Goal: Task Accomplishment & Management: Manage account settings

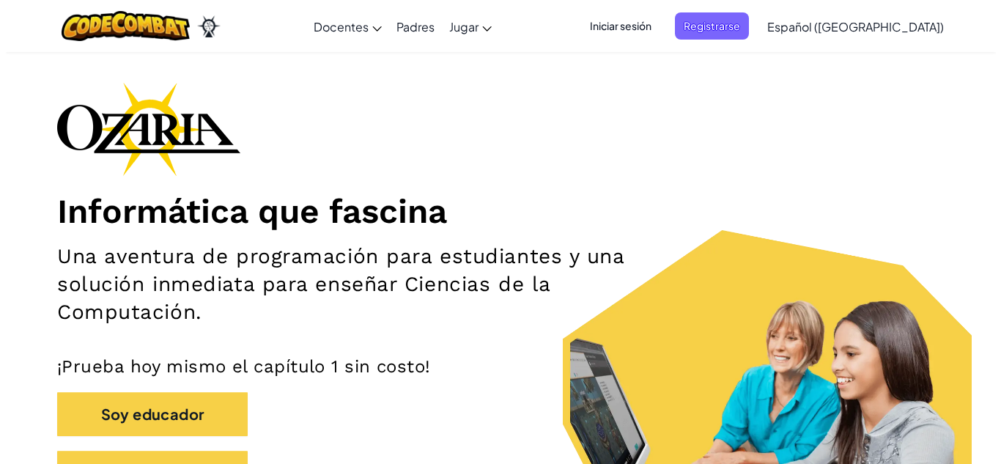
scroll to position [48, 0]
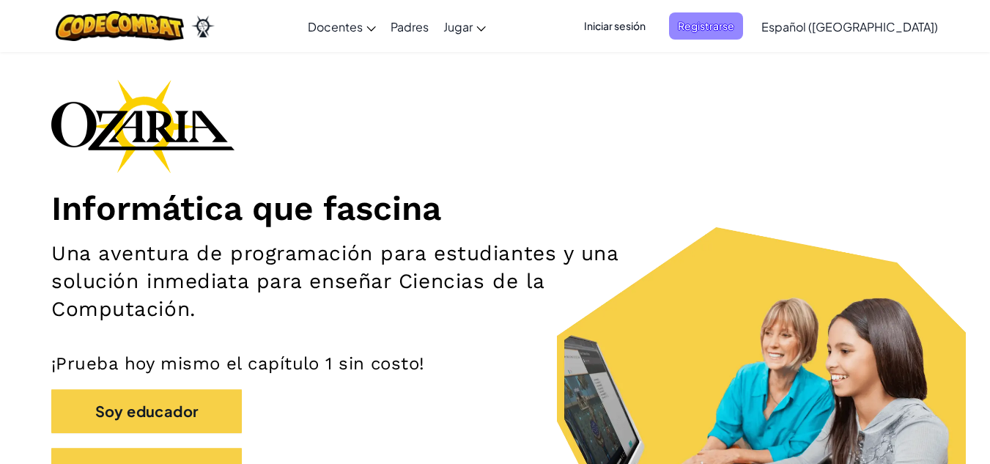
click at [743, 27] on span "Registrarse" at bounding box center [706, 25] width 74 height 27
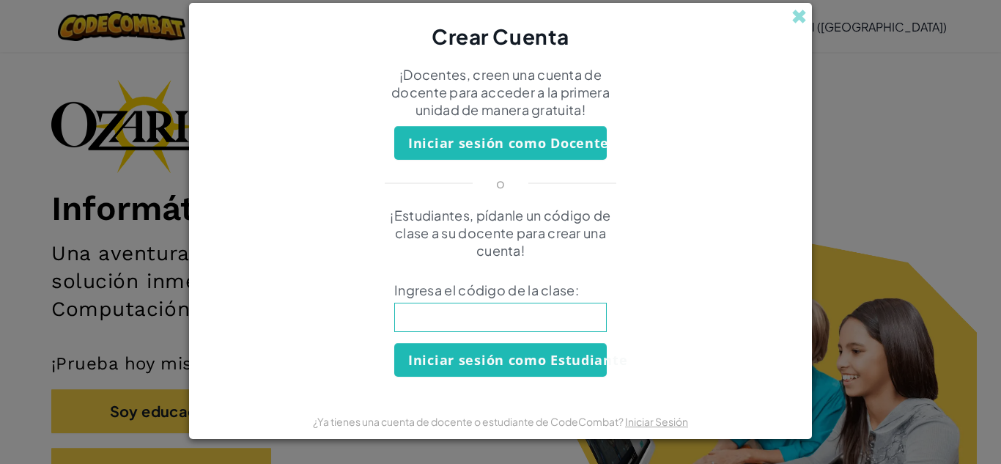
click at [471, 317] on input at bounding box center [500, 317] width 213 height 29
type input "NameSmallPan"
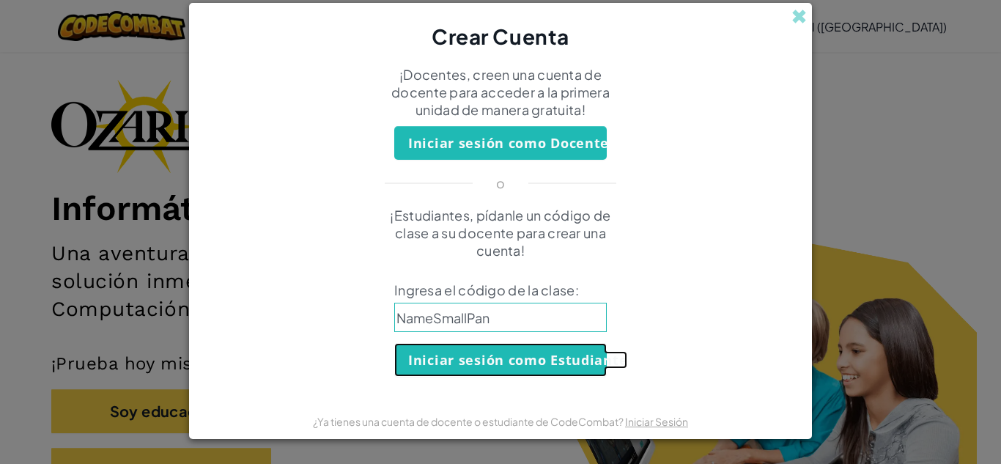
click at [506, 367] on button "Iniciar sesión como Estudiante" at bounding box center [500, 360] width 213 height 34
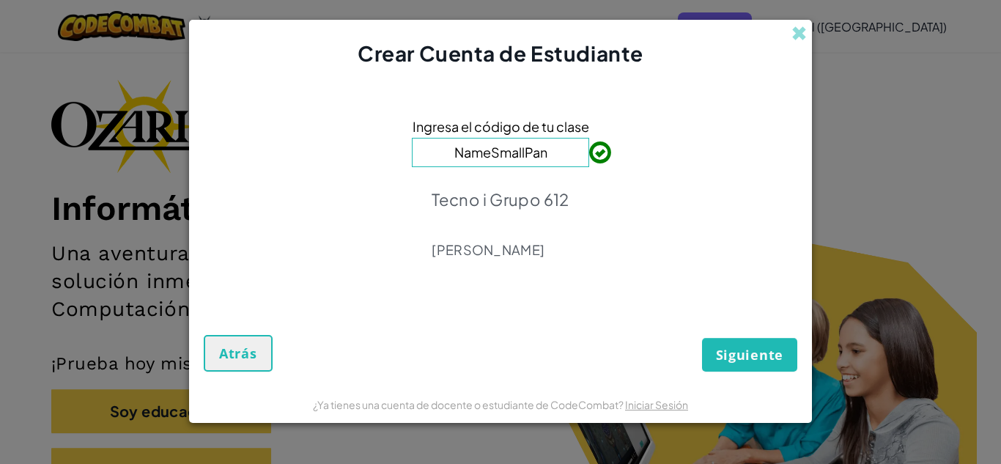
click at [692, 262] on div "Ingresa el código de tu clase NameSmallPan Tecno i Grupo 612 [PERSON_NAME]" at bounding box center [501, 192] width 594 height 219
click at [761, 348] on span "Siguiente" at bounding box center [749, 355] width 67 height 18
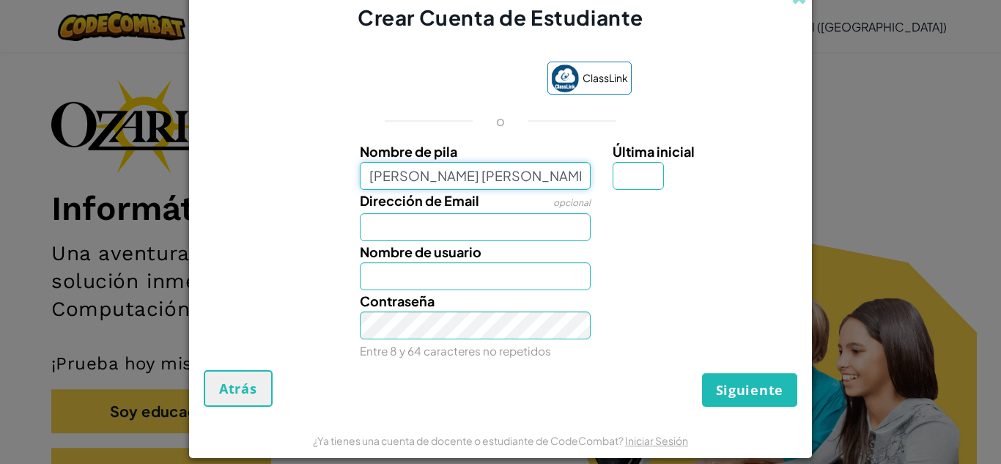
type input "[PERSON_NAME] [PERSON_NAME]"
click at [558, 130] on div "ClassLink o Nombre de [PERSON_NAME] [PERSON_NAME] Última inicial Dirección de E…" at bounding box center [501, 208] width 594 height 323
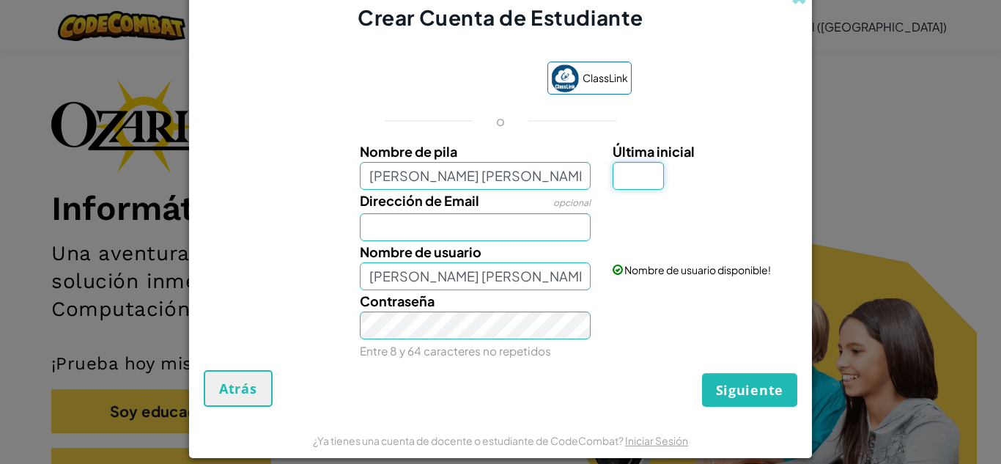
click at [640, 171] on input "Última inicial" at bounding box center [638, 176] width 51 height 28
type input "."
type input "[PERSON_NAME] [PERSON_NAME]."
click at [429, 222] on input "Dirección de Email" at bounding box center [476, 227] width 232 height 28
type input "[EMAIL_ADDRESS][DOMAIN_NAME]"
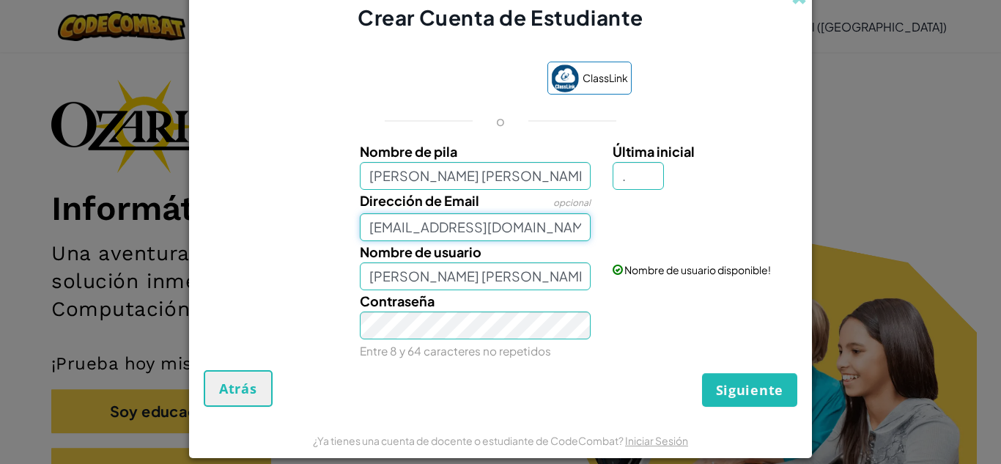
click at [702, 373] on button "Siguiente" at bounding box center [749, 390] width 95 height 34
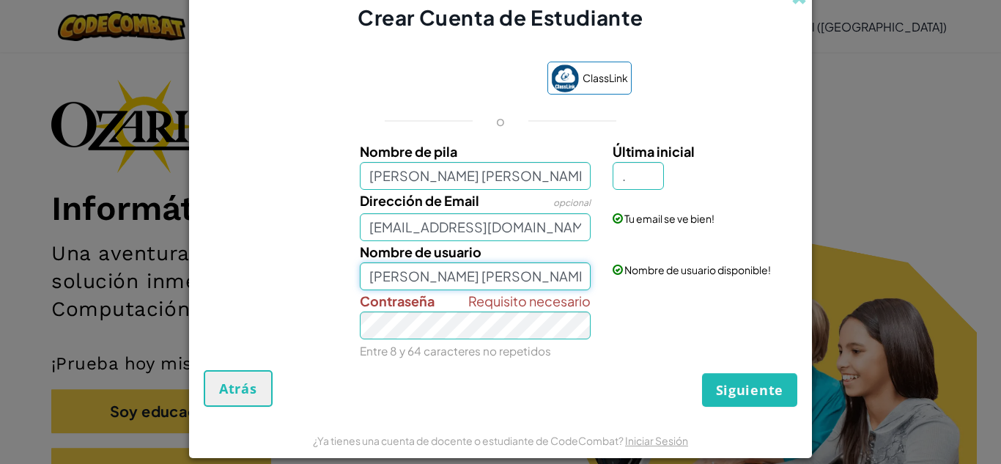
drag, startPoint x: 391, startPoint y: 272, endPoint x: 341, endPoint y: 263, distance: 50.6
click at [341, 263] on div "Nombre de usuario [PERSON_NAME] [PERSON_NAME]. Nombre de usuario disponible!" at bounding box center [500, 265] width 608 height 49
click at [527, 287] on input "[PERSON_NAME]." at bounding box center [476, 276] width 232 height 28
click at [649, 282] on div "Nombre de usuario [PERSON_NAME] Nombre de usuario disponible!" at bounding box center [500, 265] width 608 height 49
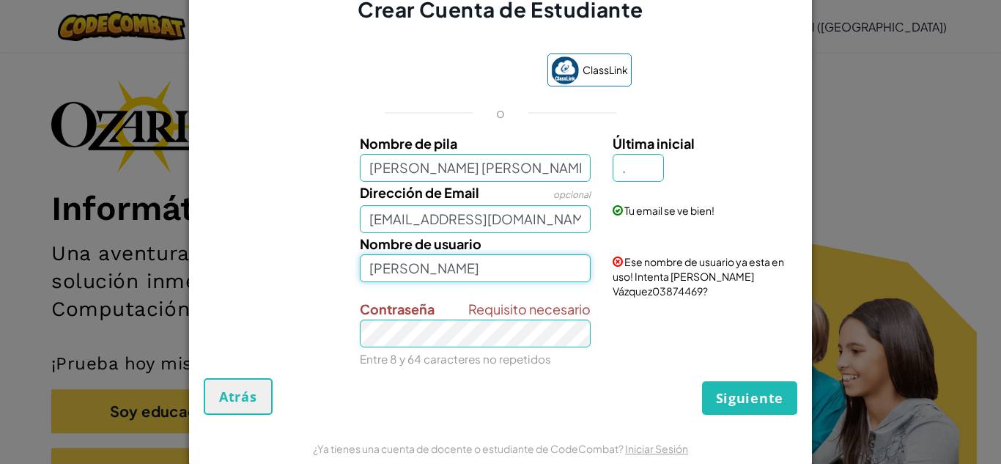
click at [467, 267] on input "[PERSON_NAME]" at bounding box center [476, 268] width 232 height 28
click at [742, 231] on div "Dirección de Email opcional [EMAIL_ADDRESS][DOMAIN_NAME] Tu email se ve bien!" at bounding box center [500, 207] width 608 height 51
click at [426, 271] on input "[PERSON_NAME]" at bounding box center [476, 268] width 232 height 28
type input "D"
type input "d"
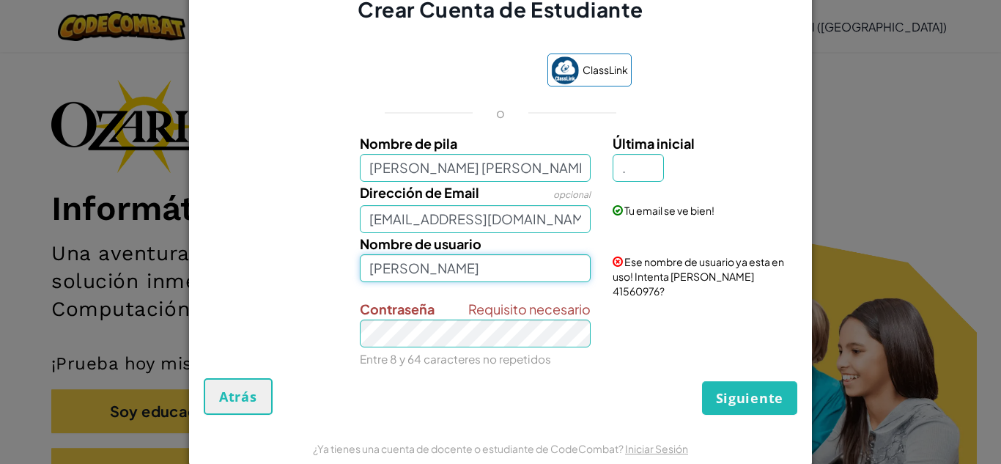
type input "[PERSON_NAME]"
click at [736, 133] on div "ClassLink o Nombre de [PERSON_NAME] [PERSON_NAME] Última inicial . Dirección de…" at bounding box center [501, 208] width 594 height 339
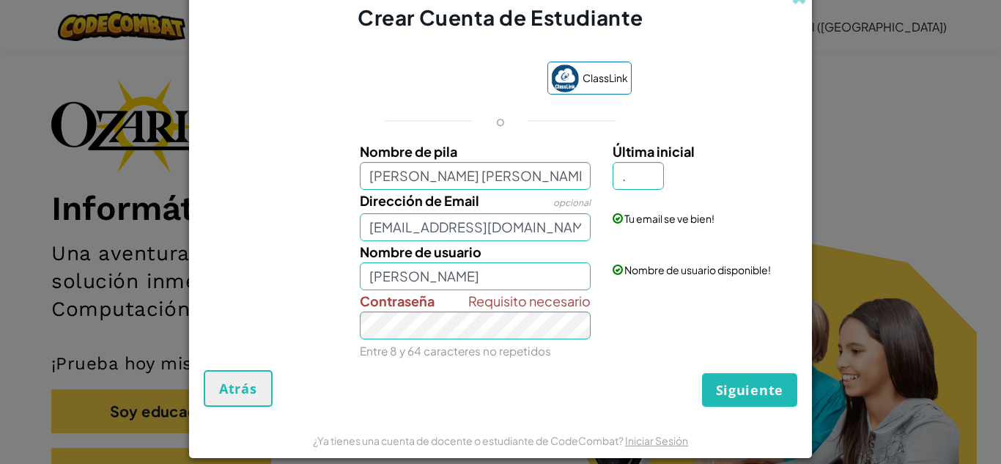
click at [451, 341] on div "Requisito necesario Contraseña Entre 8 y 64 caracteres no repetidos" at bounding box center [476, 325] width 254 height 71
click at [719, 398] on span "Siguiente" at bounding box center [749, 390] width 67 height 18
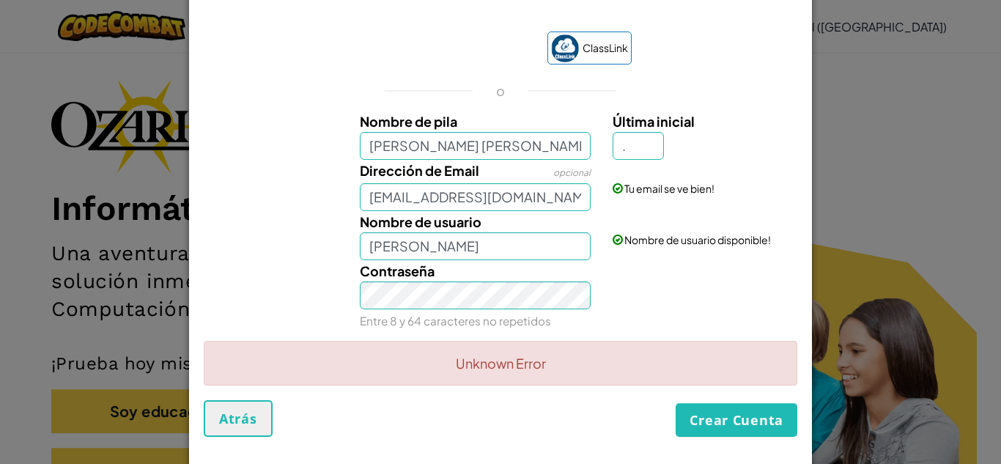
click at [561, 264] on div "Contraseña Entre 8 y 64 caracteres no repetidos" at bounding box center [476, 295] width 254 height 71
click at [722, 111] on label "Última inicial" at bounding box center [703, 121] width 181 height 21
click at [664, 132] on input "." at bounding box center [638, 146] width 51 height 28
click at [739, 422] on button "Crear Cuenta" at bounding box center [737, 420] width 122 height 34
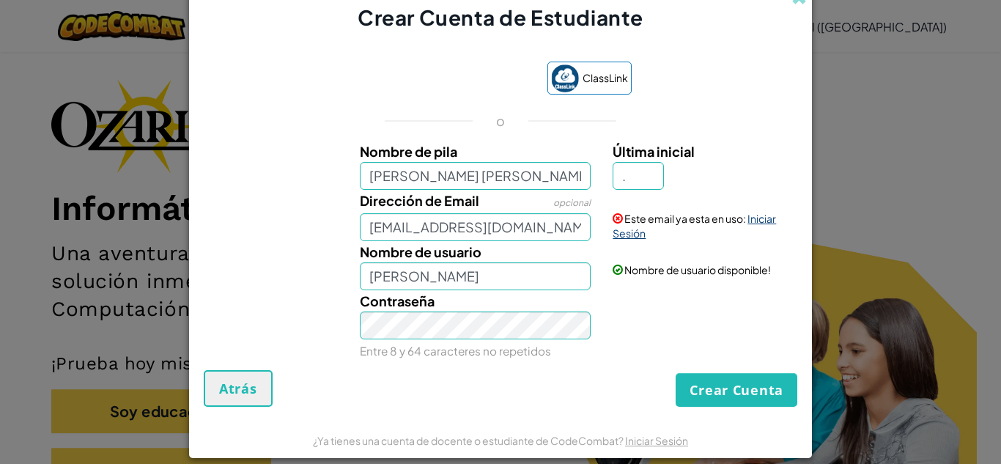
click at [758, 220] on link "Iniciar Sesión" at bounding box center [694, 226] width 163 height 28
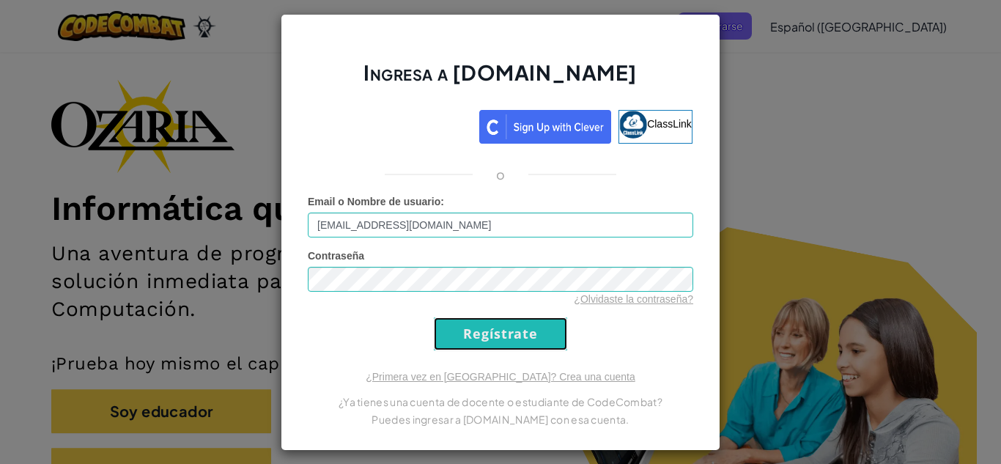
click at [457, 322] on input "Regístrate" at bounding box center [500, 333] width 133 height 33
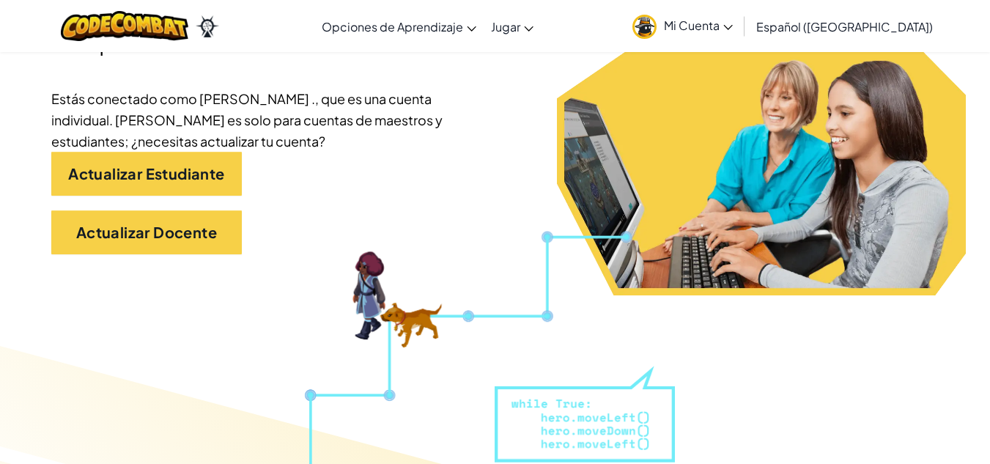
scroll to position [314, 0]
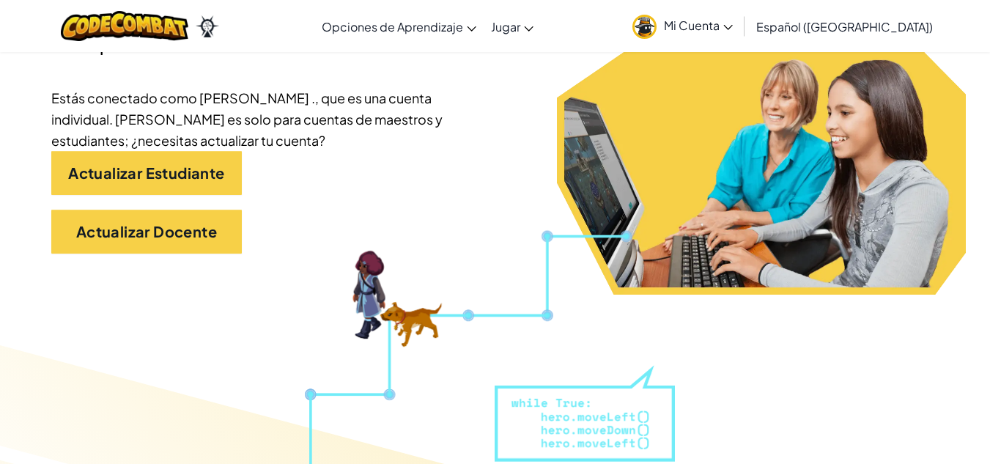
click at [723, 19] on span "Mi Cuenta" at bounding box center [698, 25] width 69 height 15
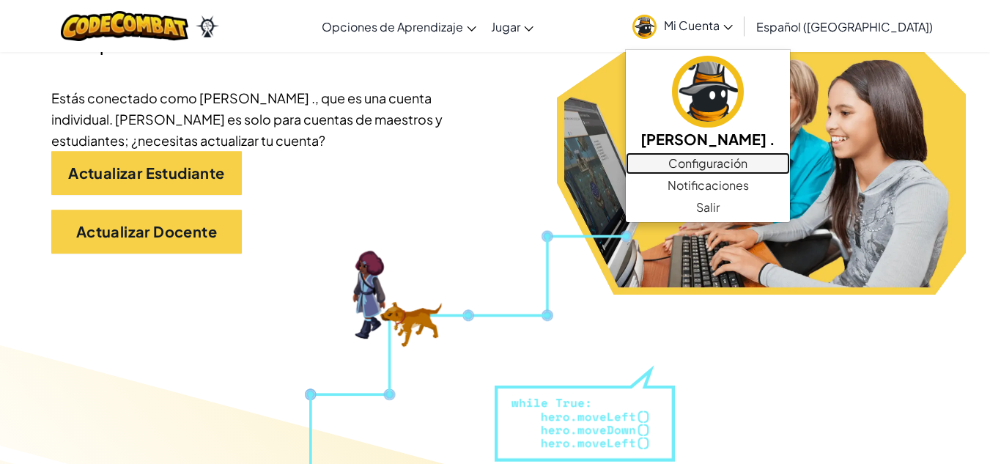
click at [674, 163] on link "Configuración" at bounding box center [708, 163] width 164 height 22
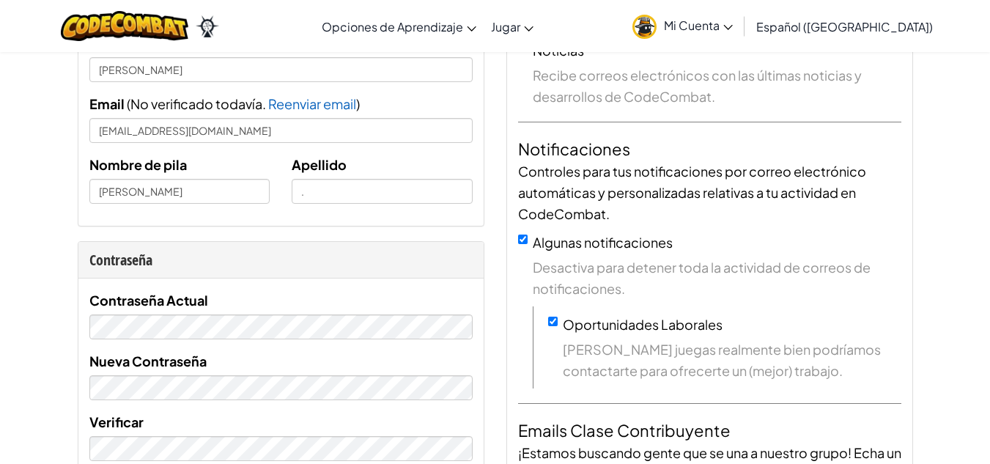
scroll to position [130, 0]
click at [239, 191] on input "[PERSON_NAME] [PERSON_NAME]" at bounding box center [179, 190] width 181 height 25
type input "[PERSON_NAME]"
click at [314, 182] on input "." at bounding box center [382, 190] width 181 height 25
type input "Vázquez Barraza"
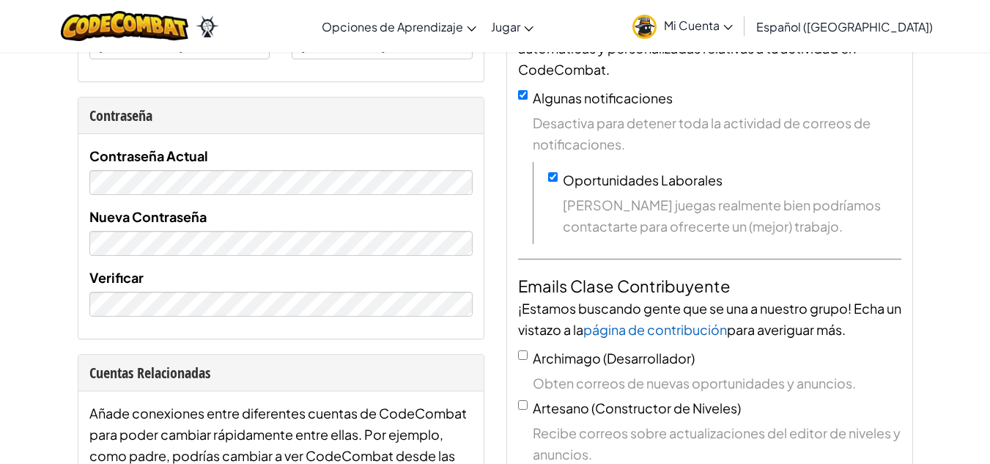
scroll to position [277, 0]
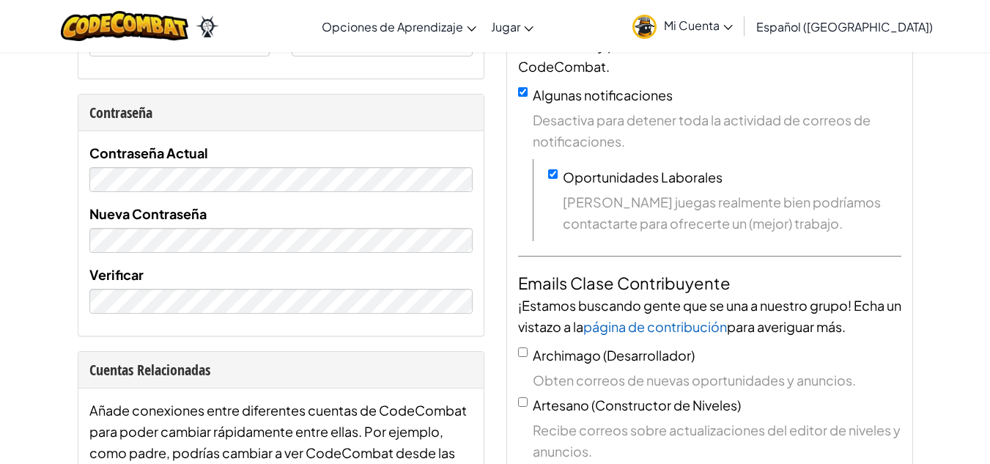
click at [167, 196] on div "Contraseña Actual Nueva Contraseña Verificar" at bounding box center [280, 227] width 383 height 171
click at [493, 160] on div "Yo Nombre de usuario Daniel Vazquez B Email ( No verificado todavía. Reenviar e…" at bounding box center [281, 382] width 429 height 1091
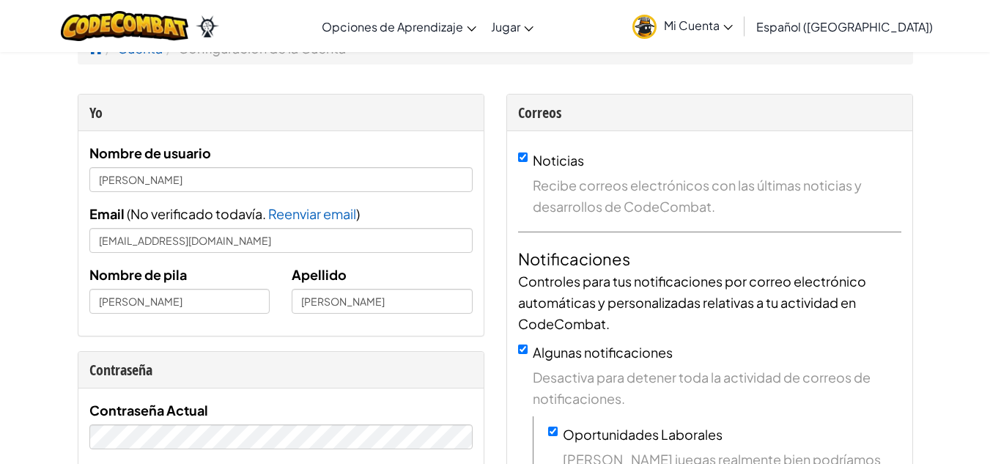
scroll to position [15, 0]
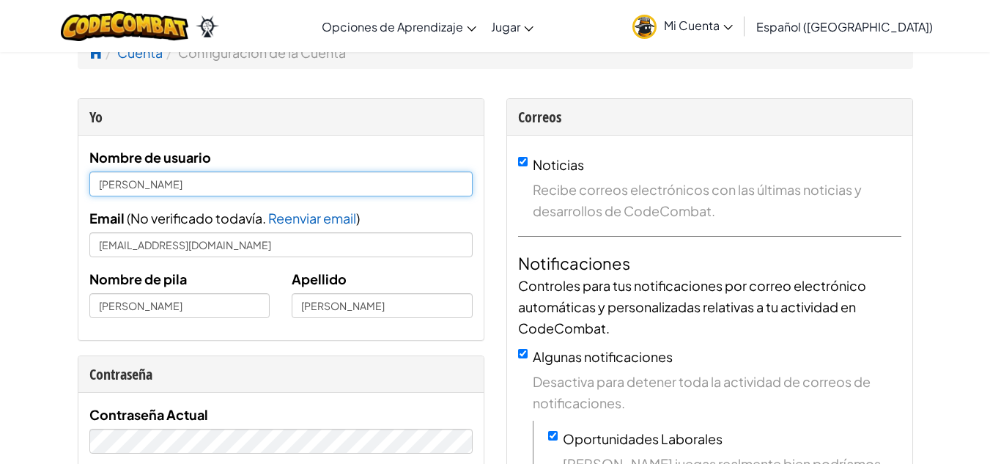
click at [142, 177] on input "[PERSON_NAME]" at bounding box center [280, 183] width 383 height 25
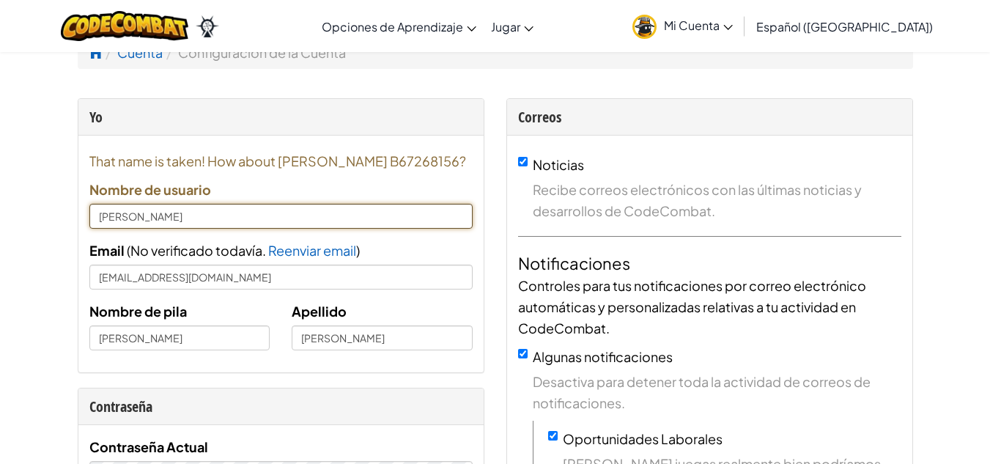
click at [141, 213] on input "[PERSON_NAME]" at bounding box center [280, 216] width 383 height 25
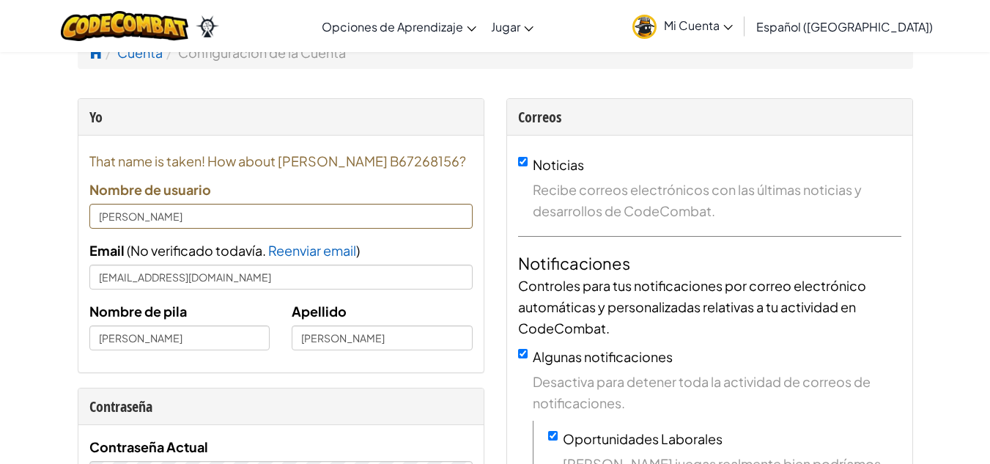
click at [294, 169] on span "That name is taken! How about Daniel Vázquez B67268156?" at bounding box center [280, 160] width 383 height 21
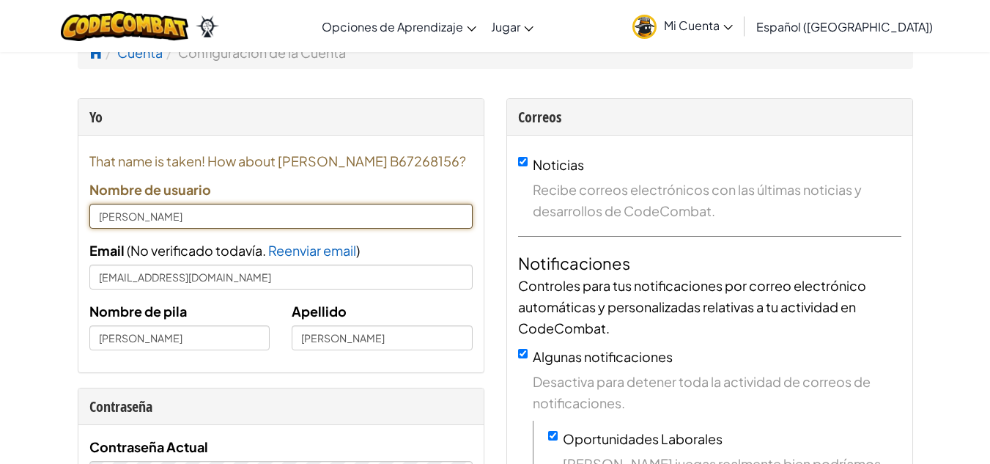
click at [418, 208] on input "[PERSON_NAME]" at bounding box center [280, 216] width 383 height 25
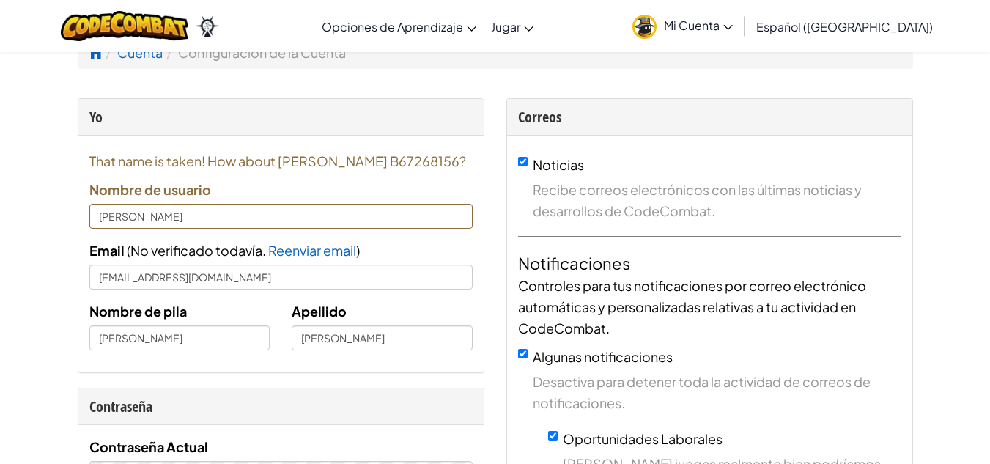
click at [410, 187] on div "That name is taken! How about Daniel Vázquez B67268156? Nombre de usuario Danie…" at bounding box center [280, 189] width 383 height 78
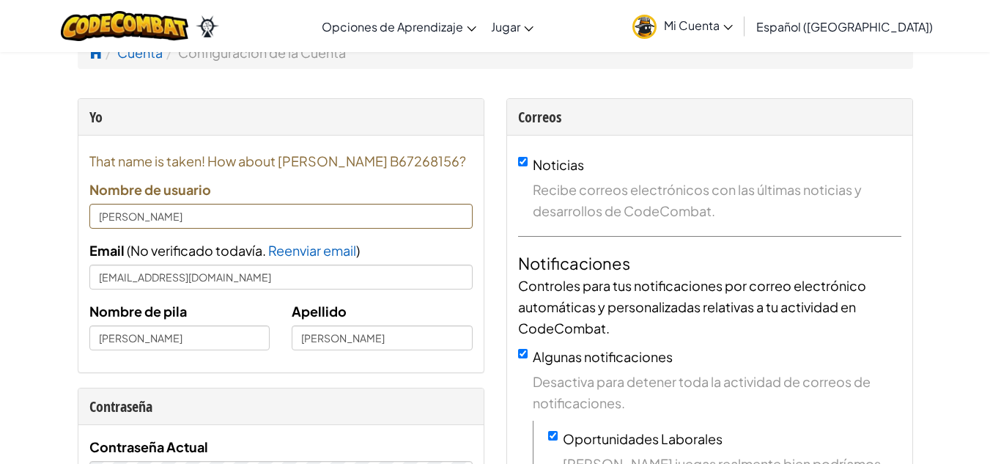
click at [410, 187] on div "That name is taken! How about Daniel Vázquez B67268156? Nombre de usuario Danie…" at bounding box center [280, 189] width 383 height 78
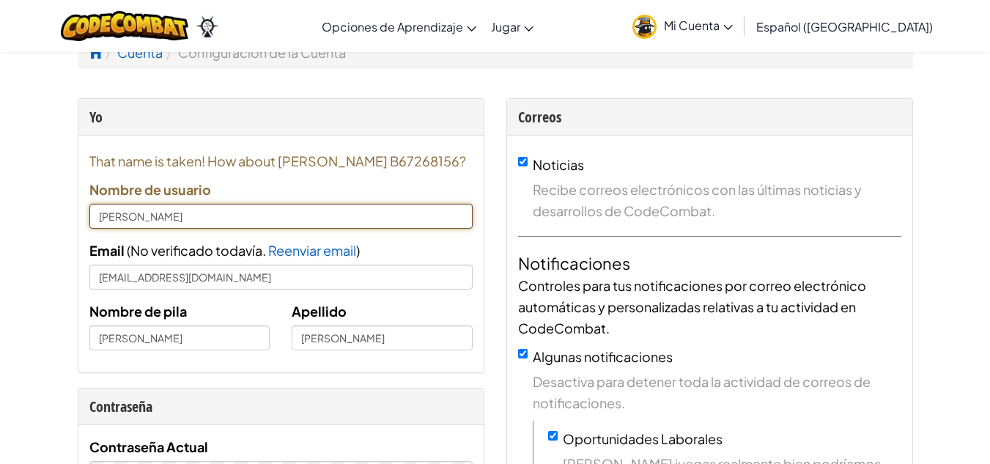
click at [208, 206] on input "[PERSON_NAME]" at bounding box center [280, 216] width 383 height 25
type input "D"
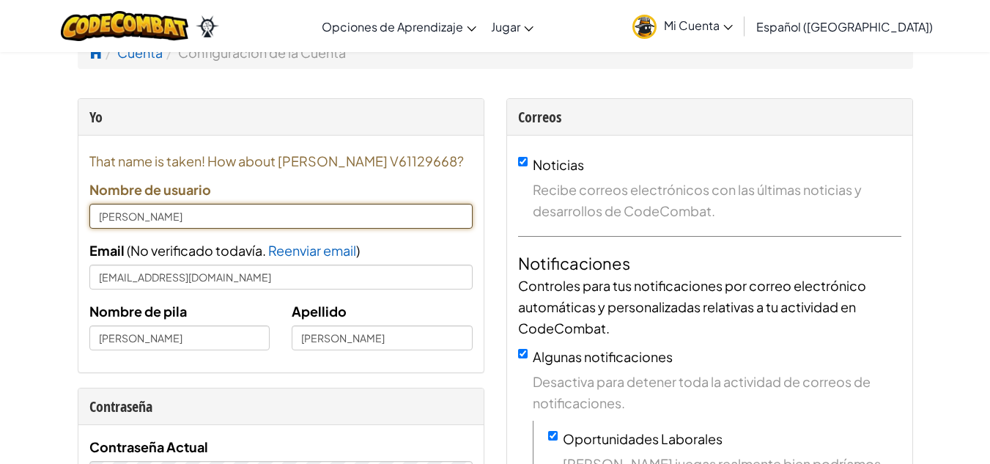
click at [342, 210] on input "[PERSON_NAME]" at bounding box center [280, 216] width 383 height 25
type input "Daniel Vazba"
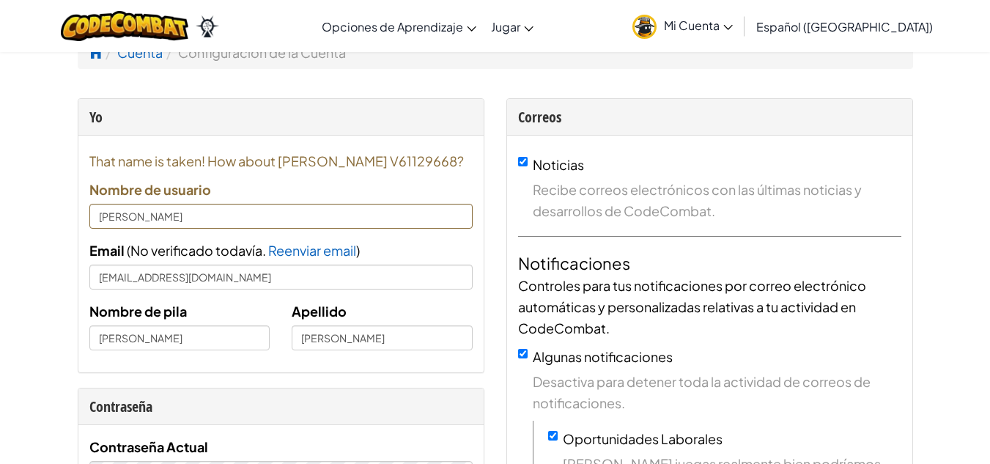
click at [451, 166] on span "That name is taken! How about Daniel V61129668?" at bounding box center [280, 160] width 383 height 21
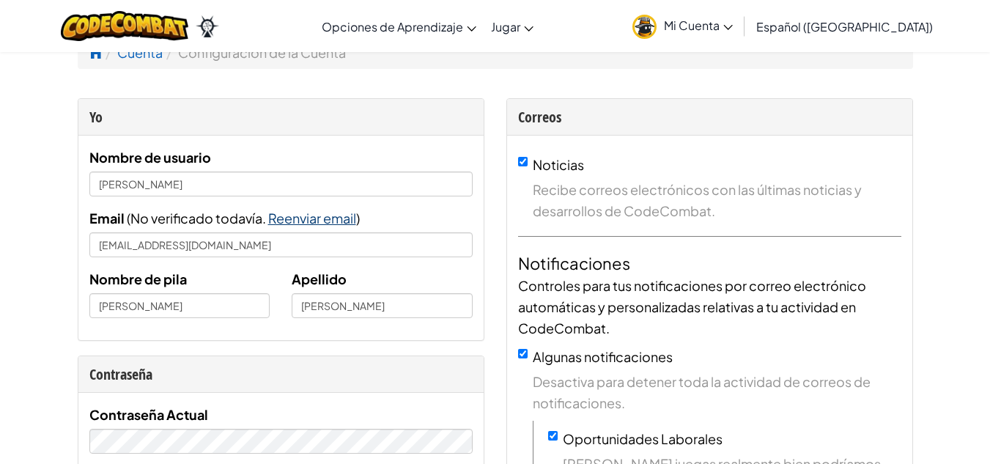
click at [309, 220] on span "Reenviar email" at bounding box center [312, 218] width 88 height 17
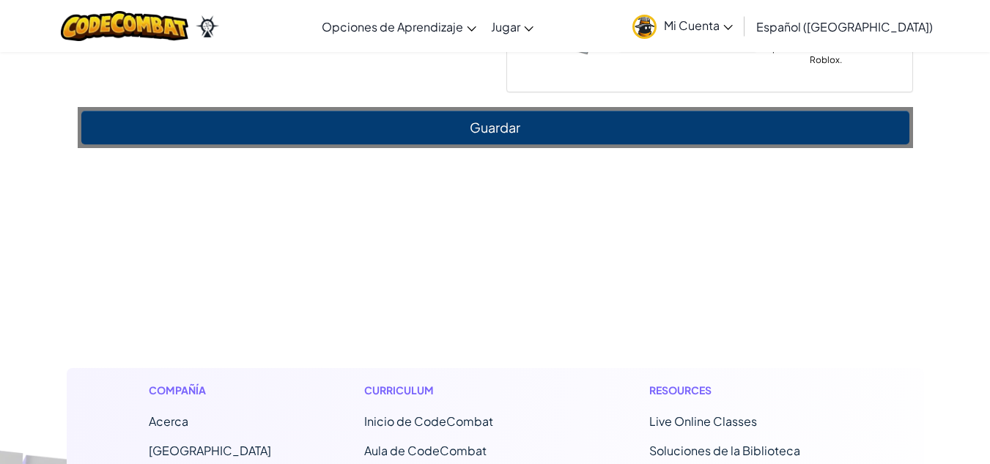
scroll to position [1122, 0]
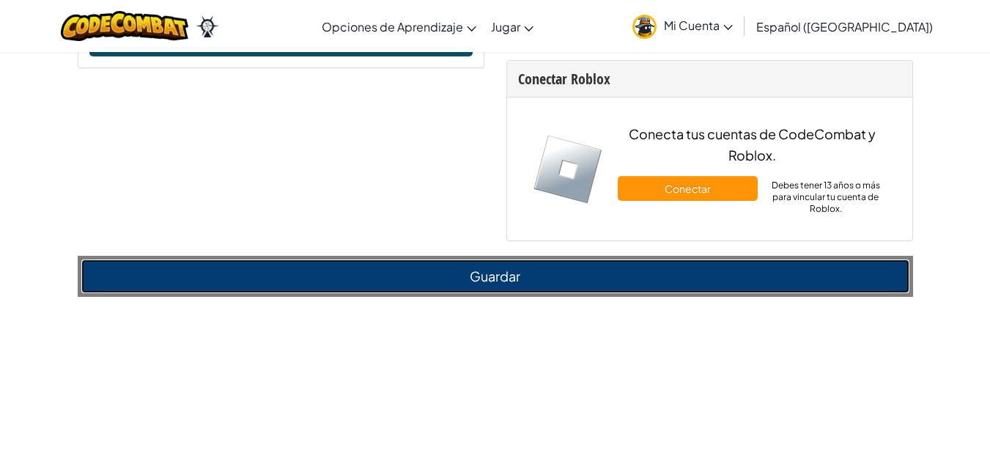
click at [470, 273] on button "Guardar" at bounding box center [495, 276] width 828 height 34
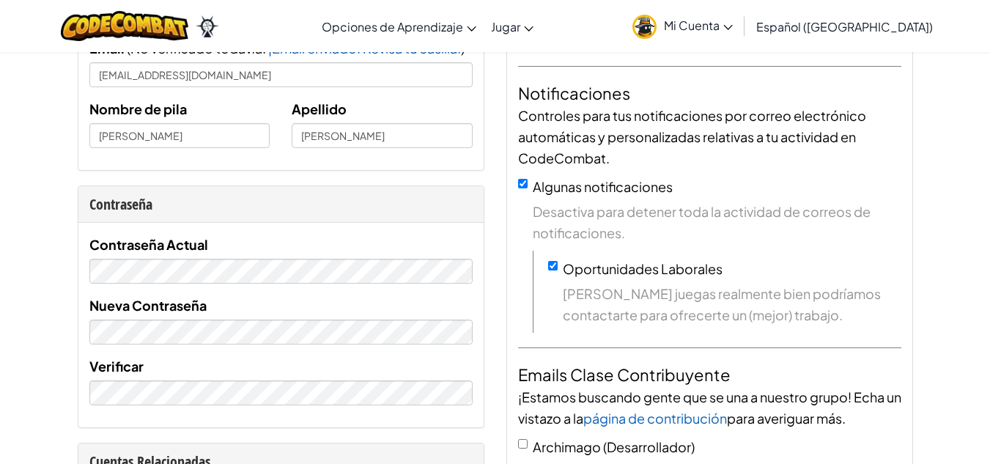
scroll to position [187, 0]
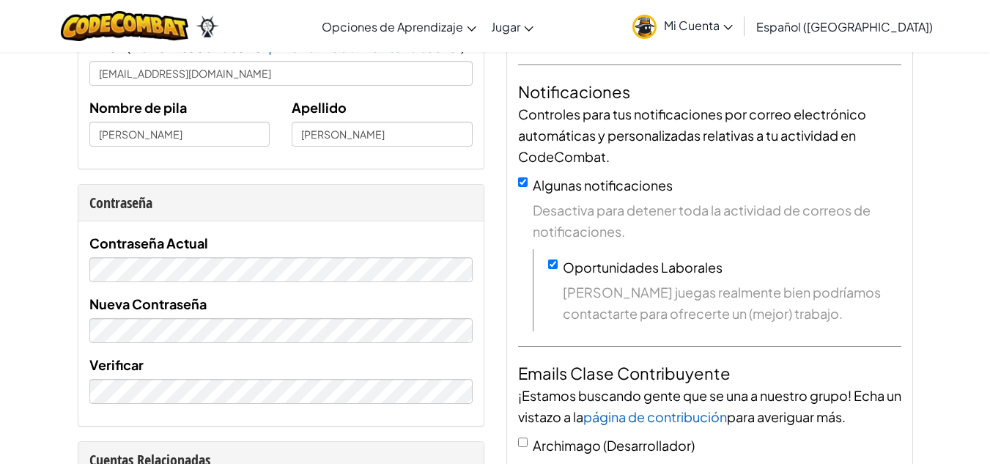
drag, startPoint x: 499, startPoint y: 238, endPoint x: 495, endPoint y: 76, distance: 162.0
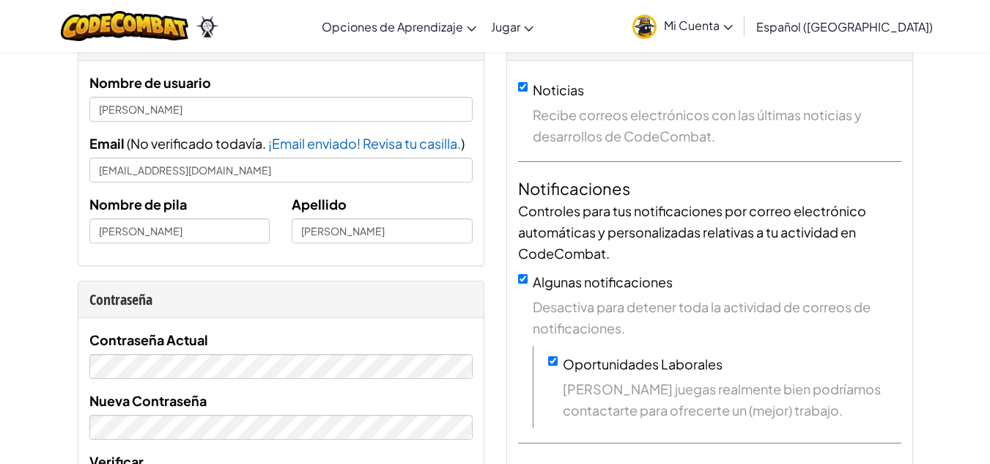
scroll to position [0, 0]
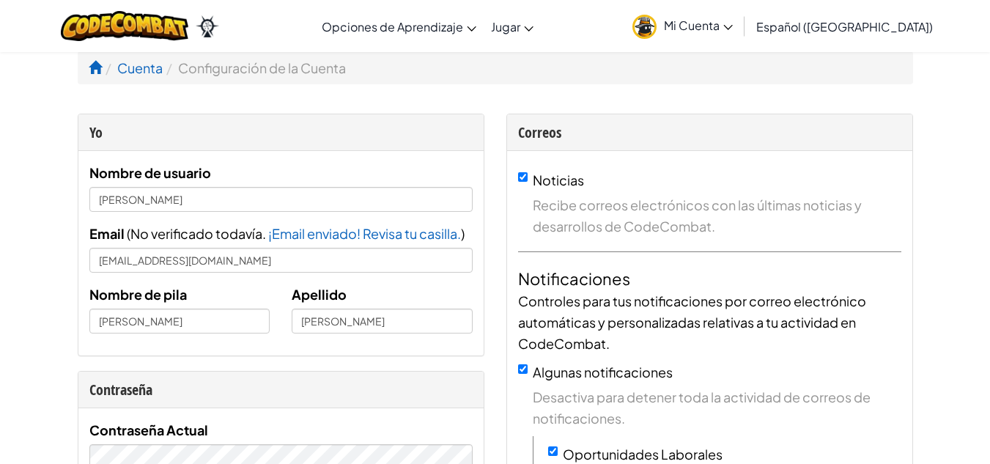
click at [729, 21] on span "Mi Cuenta" at bounding box center [698, 25] width 69 height 15
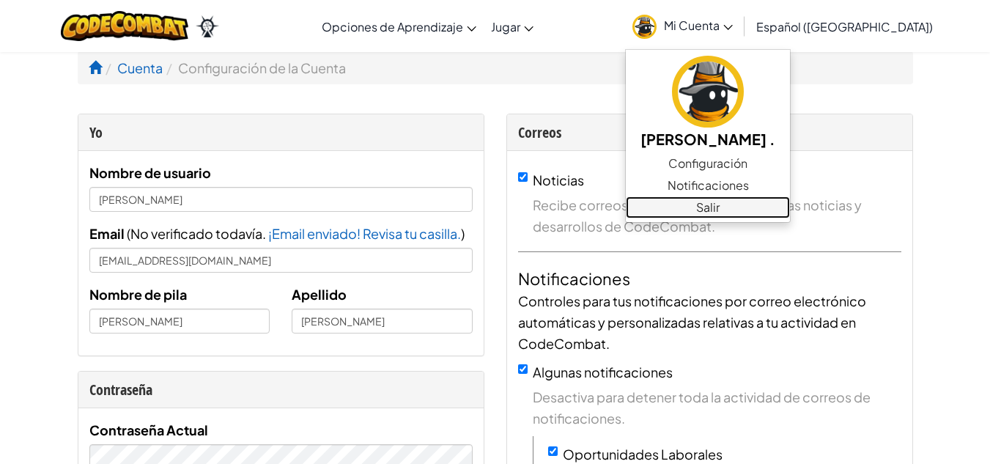
click at [781, 202] on link "Salir" at bounding box center [708, 207] width 164 height 22
